Goal: Find specific page/section: Find specific page/section

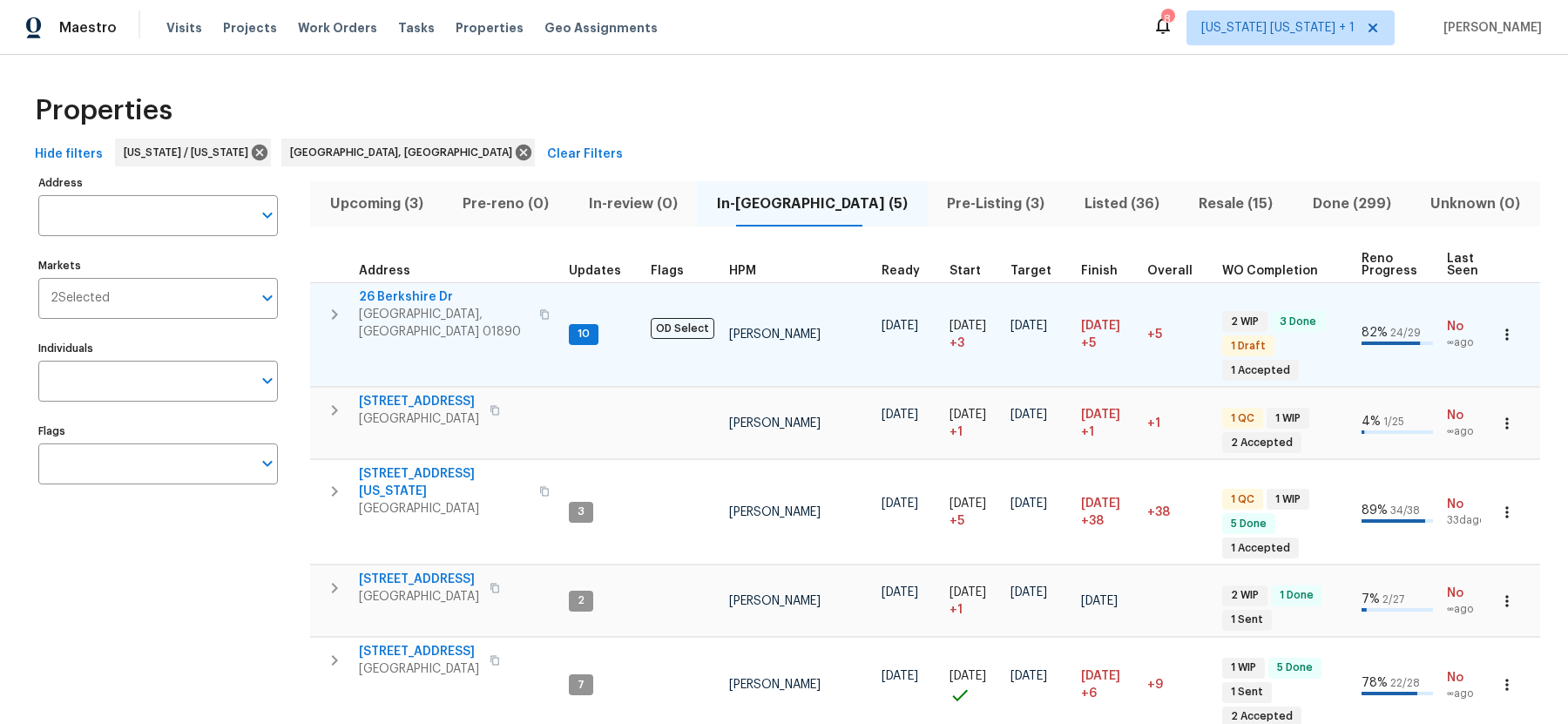
scroll to position [34, 0]
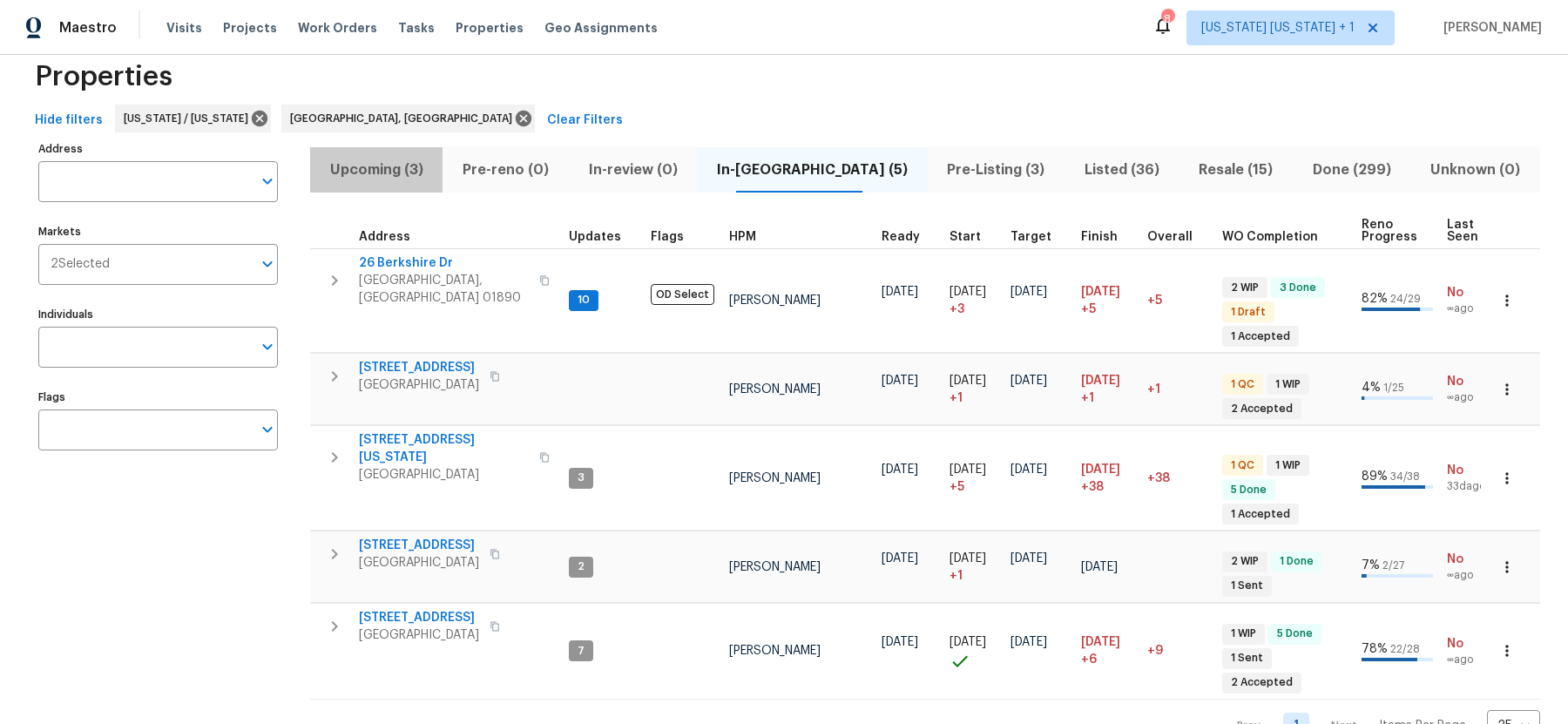
click at [416, 180] on button "Upcoming (3)" at bounding box center [376, 169] width 132 height 45
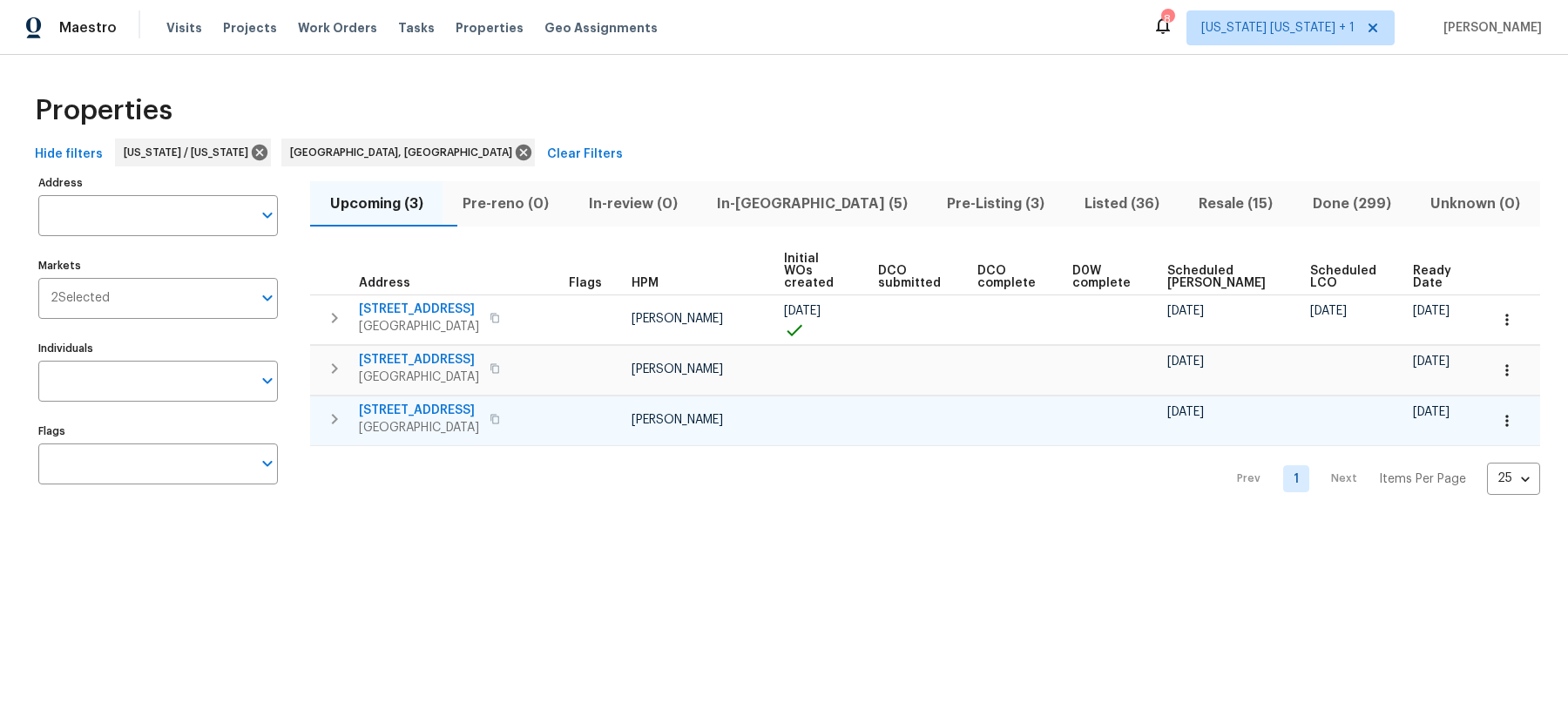
click at [404, 419] on span "Middlesex, NJ 08846" at bounding box center [418, 427] width 120 height 17
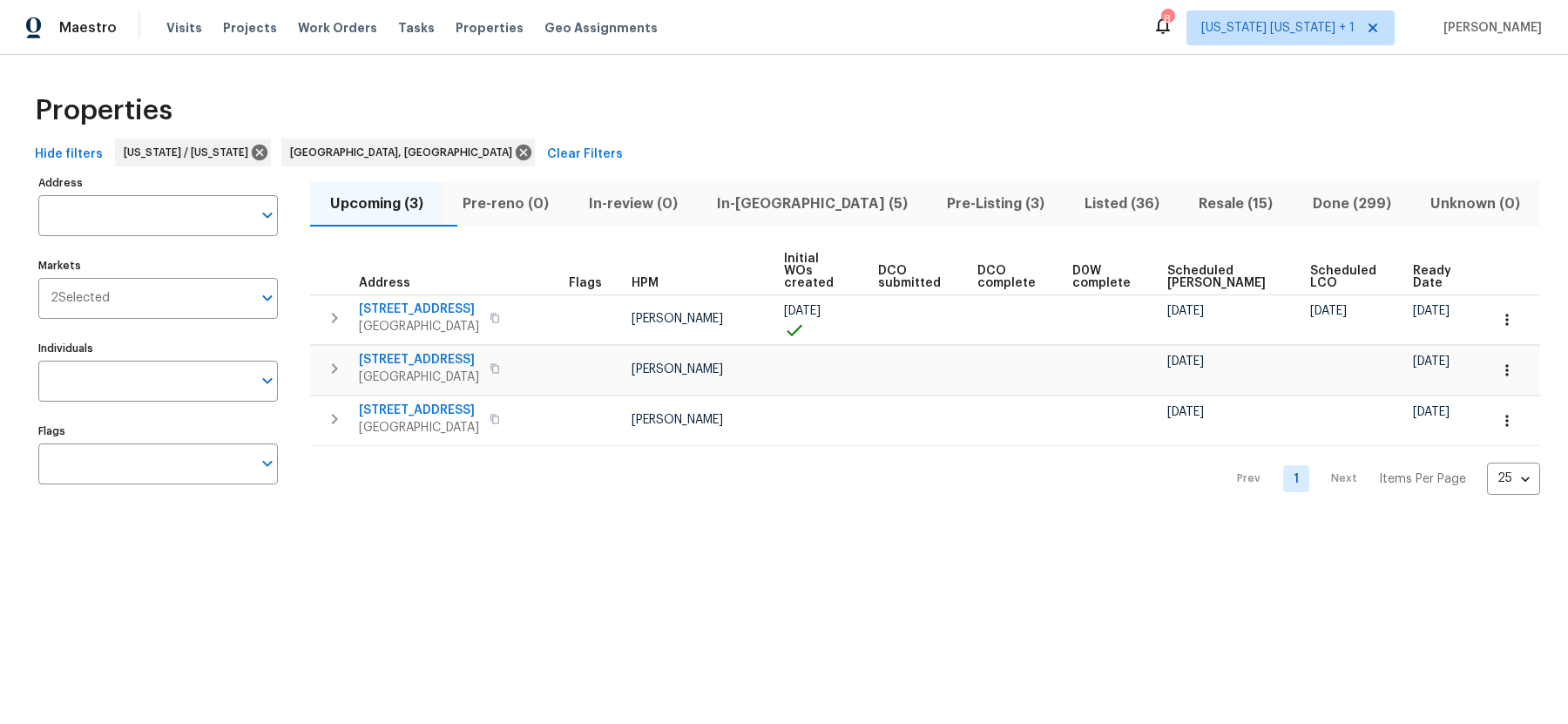
click at [834, 204] on span "In-reno (5)" at bounding box center [811, 204] width 209 height 24
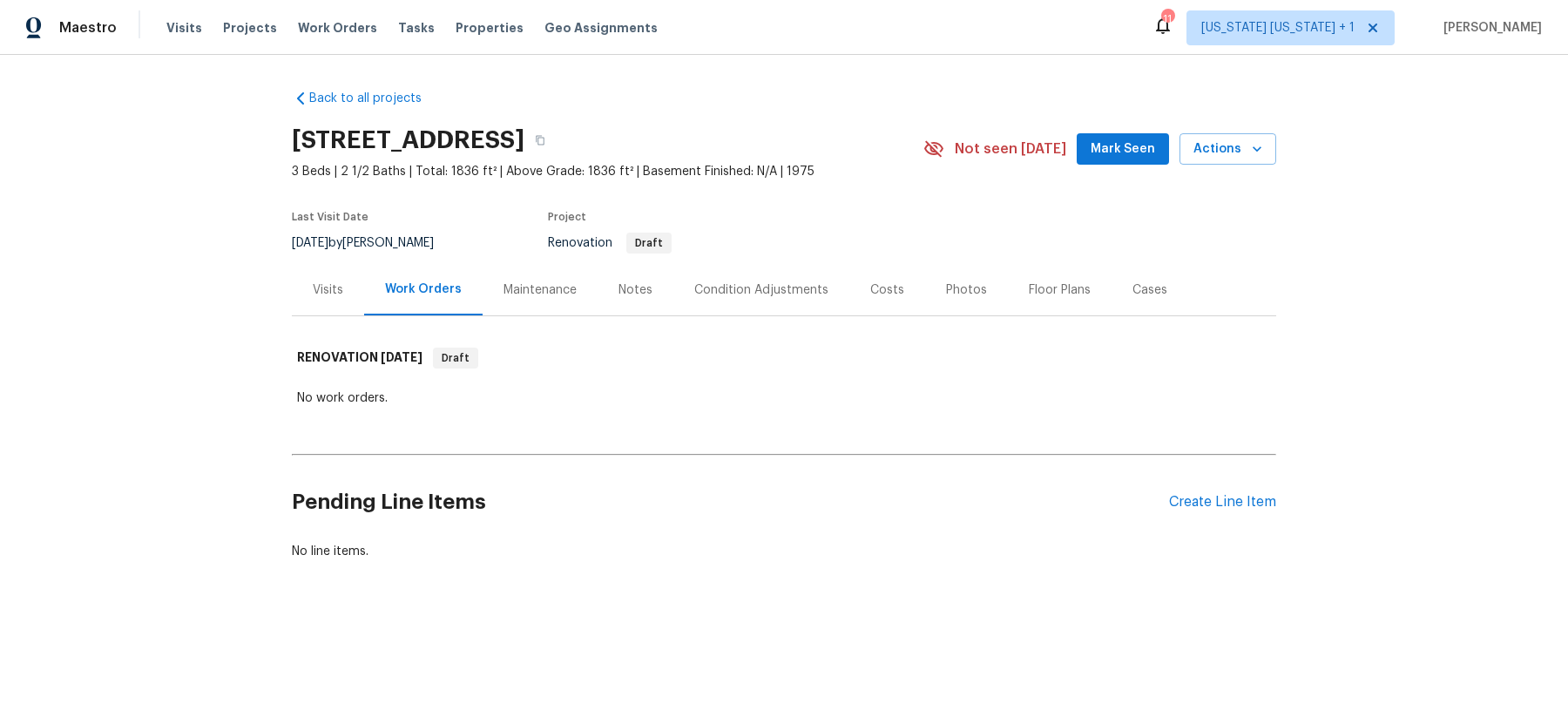
click at [648, 288] on div "Notes" at bounding box center [636, 289] width 34 height 17
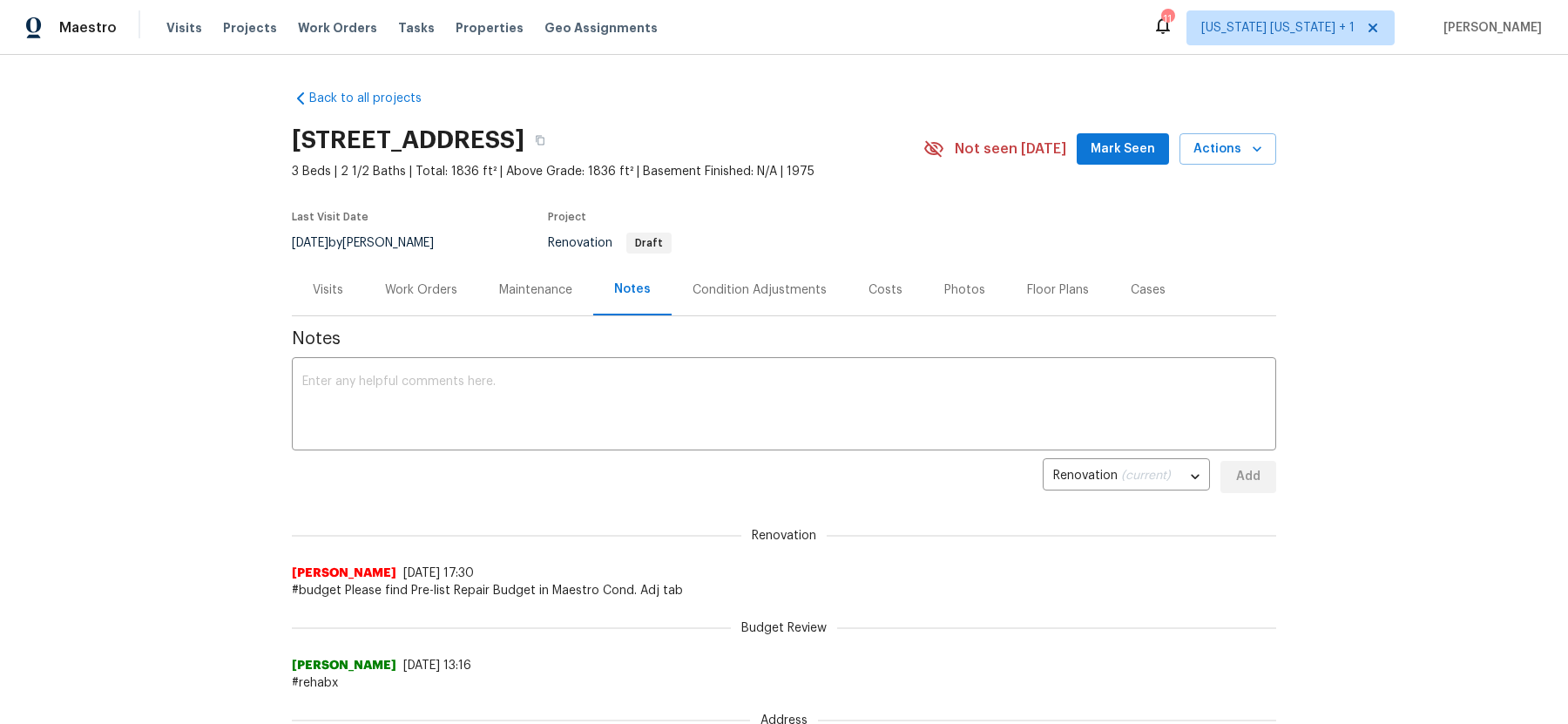
scroll to position [49, 0]
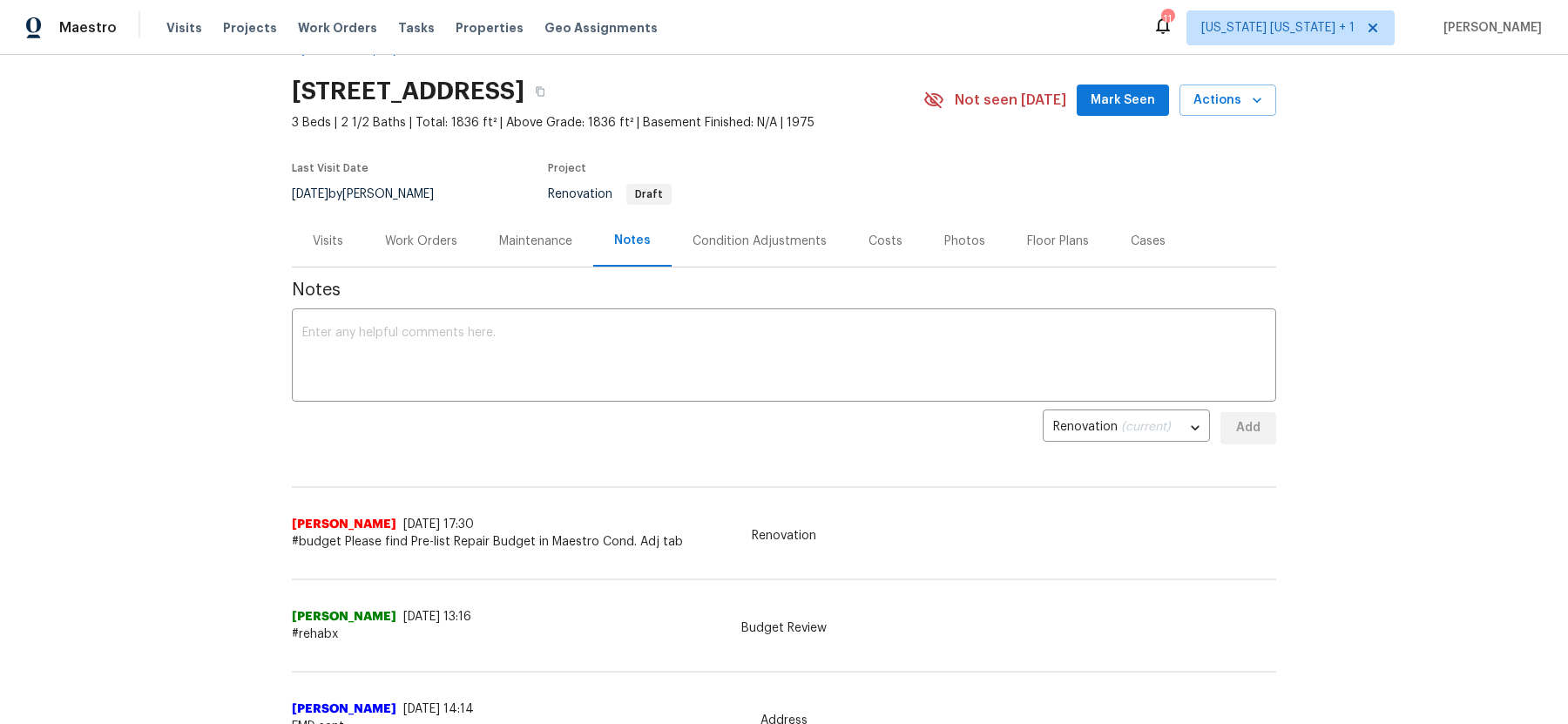
click at [754, 239] on div "Condition Adjustments" at bounding box center [759, 240] width 134 height 17
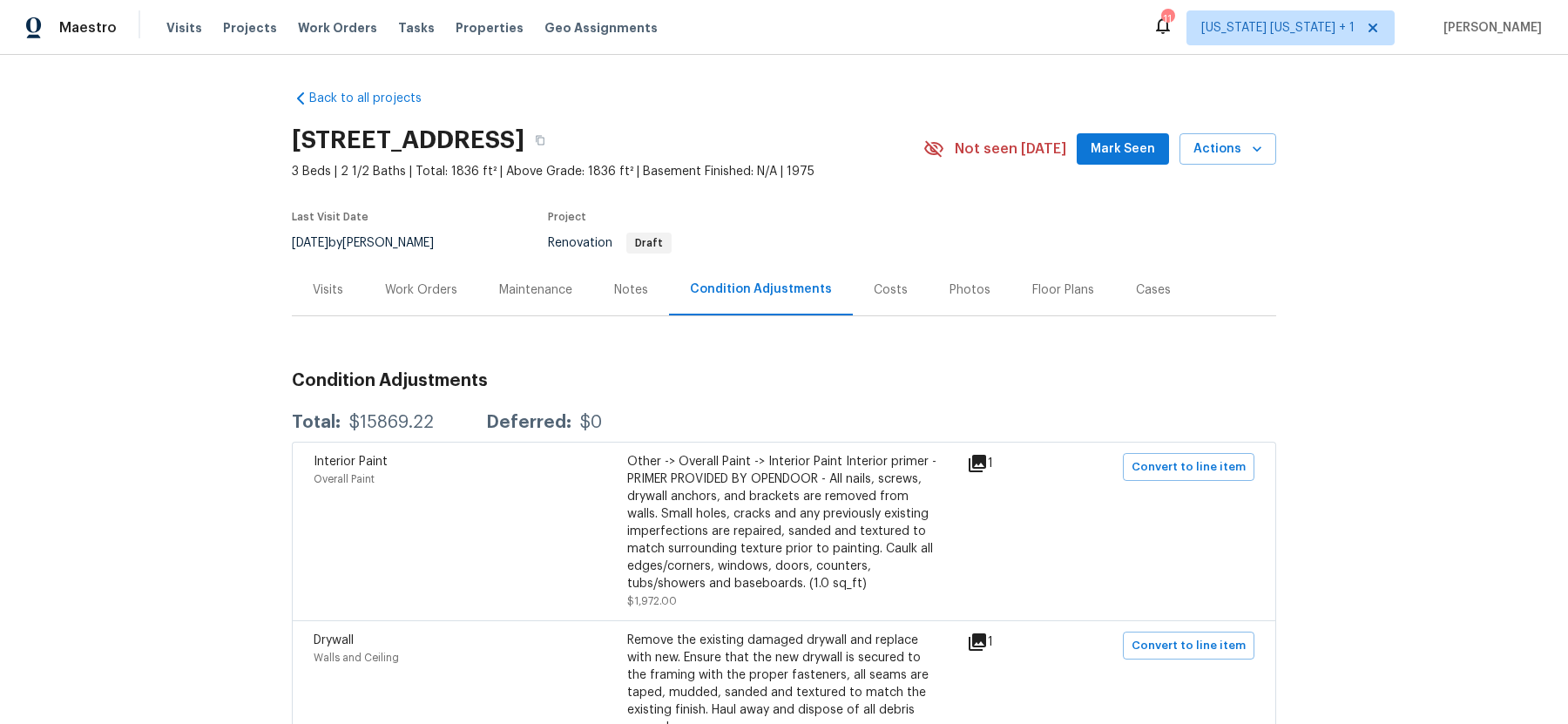
click at [419, 290] on div "Work Orders" at bounding box center [421, 289] width 72 height 17
